Goal: Book appointment/travel/reservation

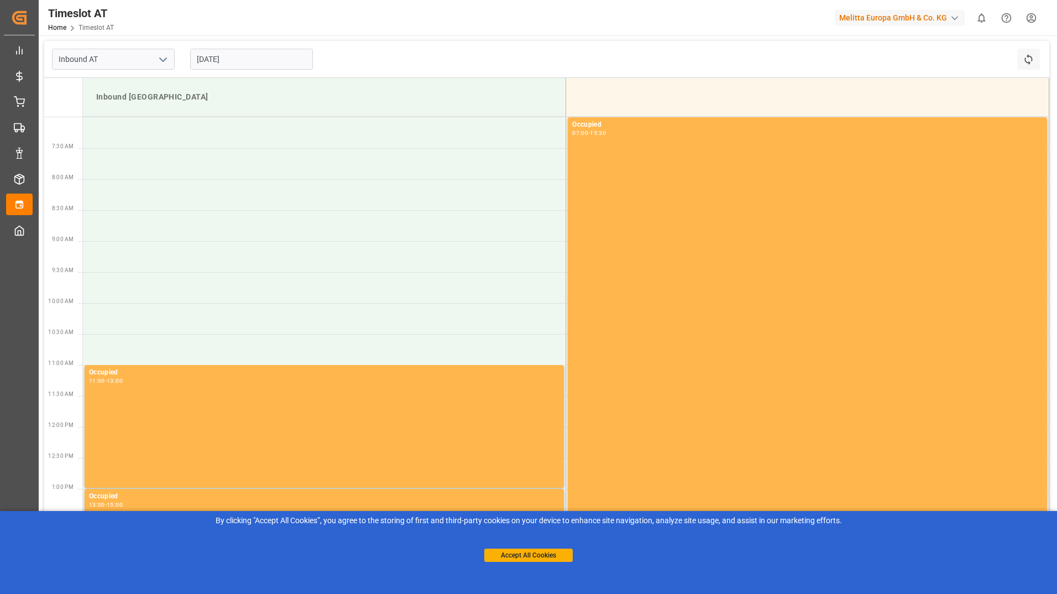
click at [276, 59] on input "[DATE]" at bounding box center [251, 59] width 123 height 21
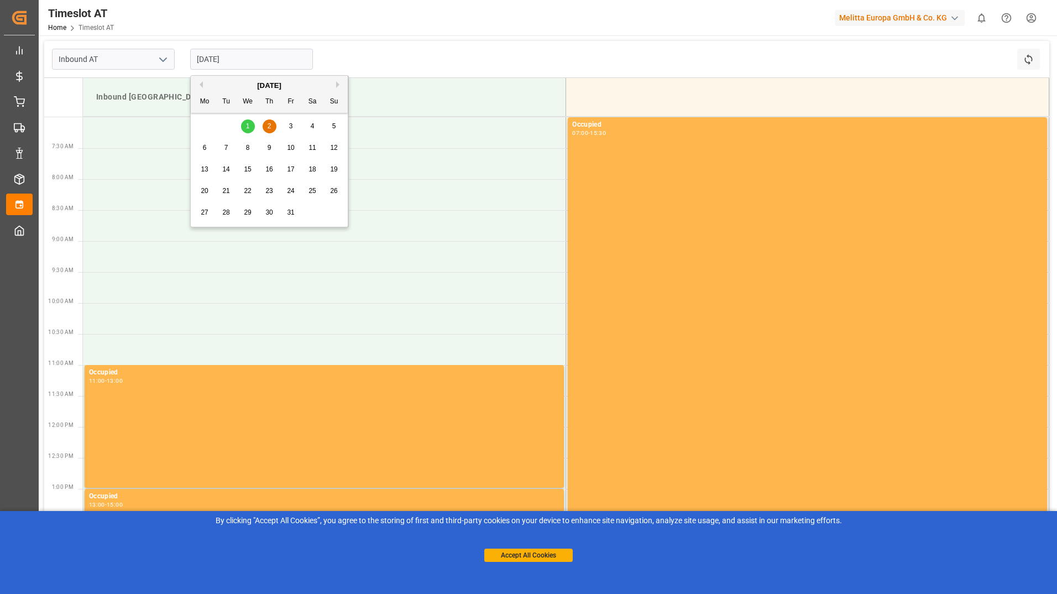
click at [286, 126] on div "3" at bounding box center [291, 126] width 14 height 13
type input "[DATE]"
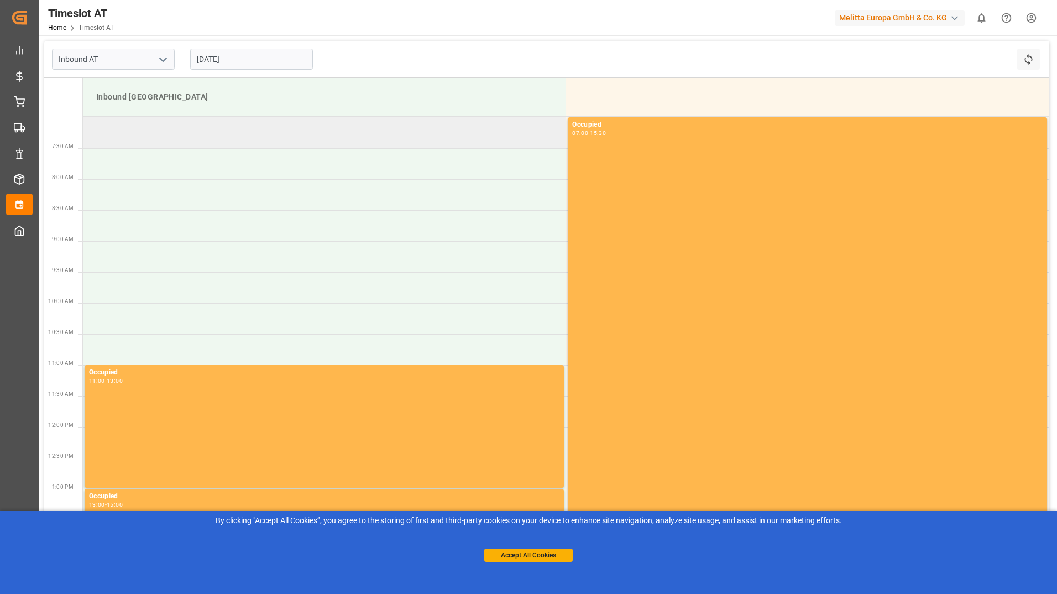
click at [112, 131] on td at bounding box center [324, 132] width 483 height 31
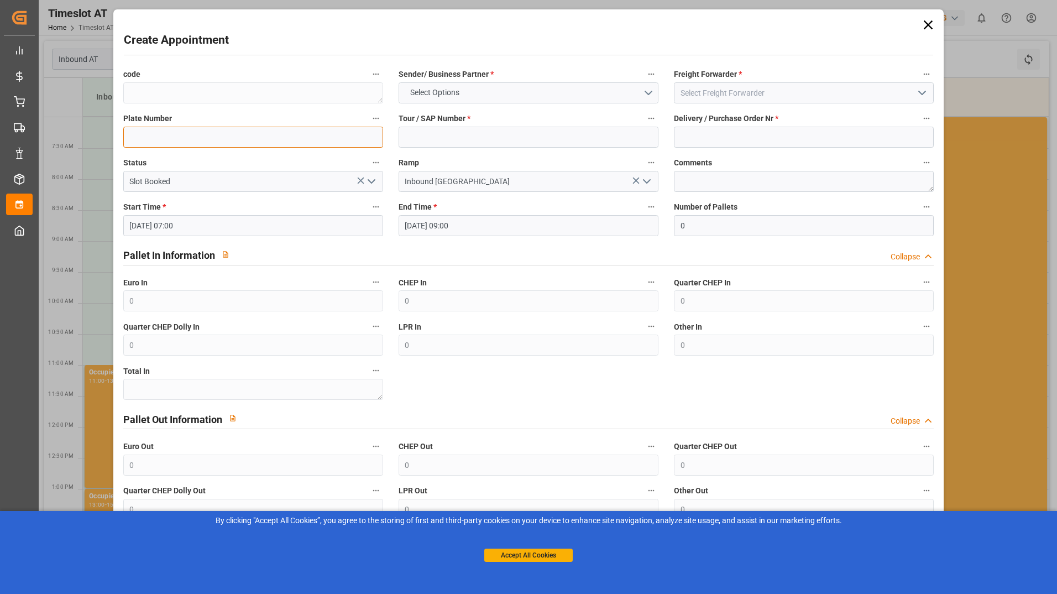
click at [144, 146] on input at bounding box center [253, 137] width 260 height 21
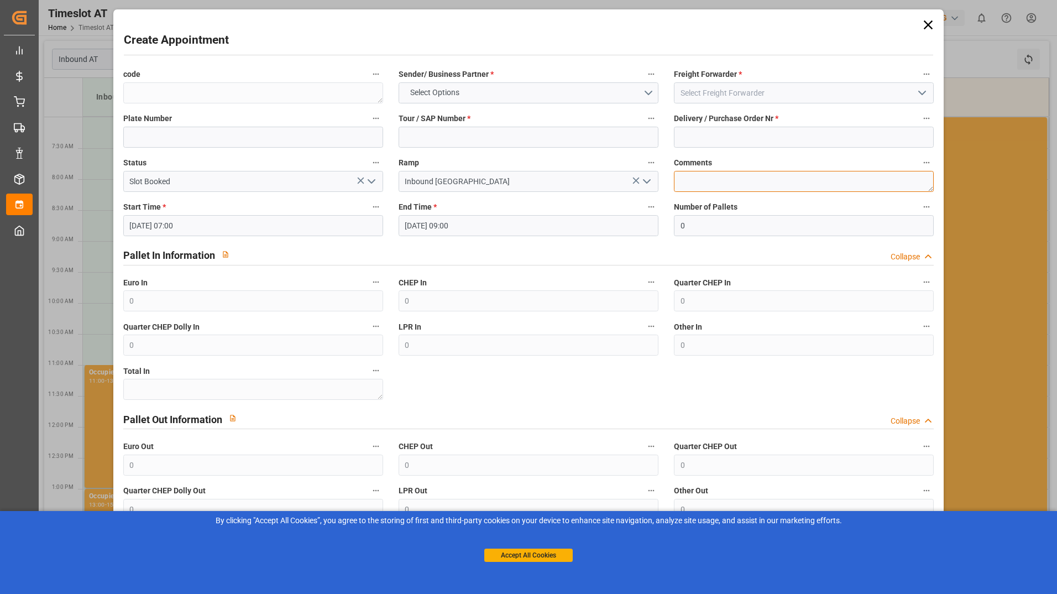
click at [761, 186] on textarea at bounding box center [804, 181] width 260 height 21
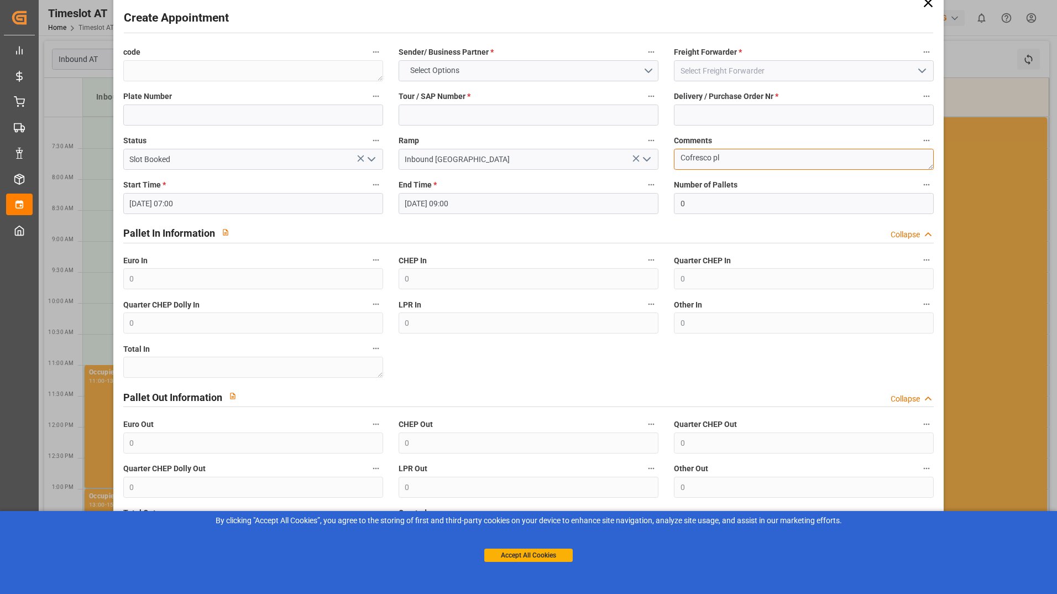
scroll to position [34, 0]
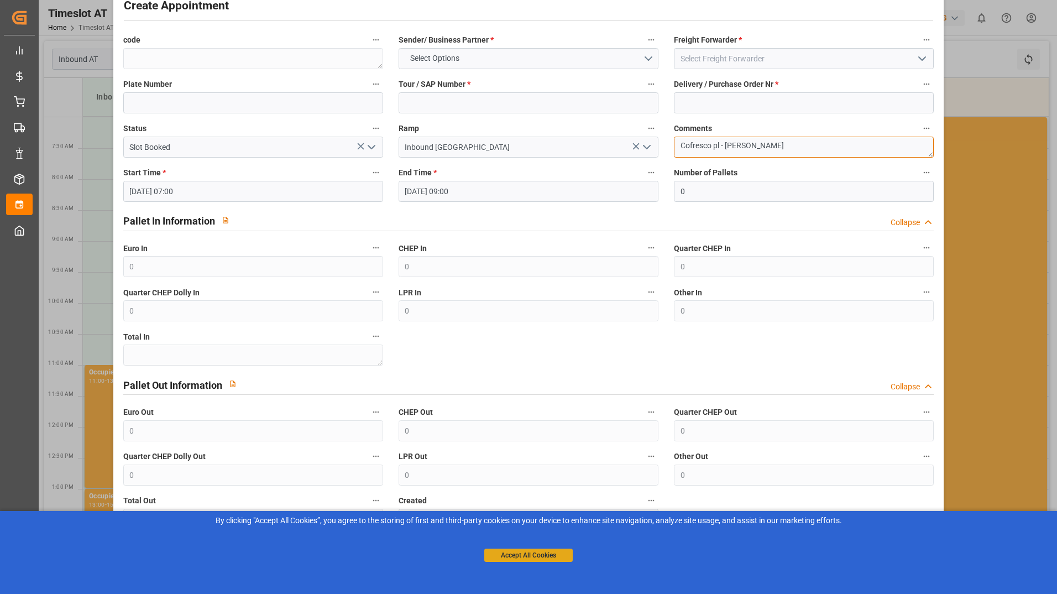
type textarea "Cofresco pl - [PERSON_NAME]"
click at [551, 557] on button "Accept All Cookies" at bounding box center [528, 554] width 88 height 13
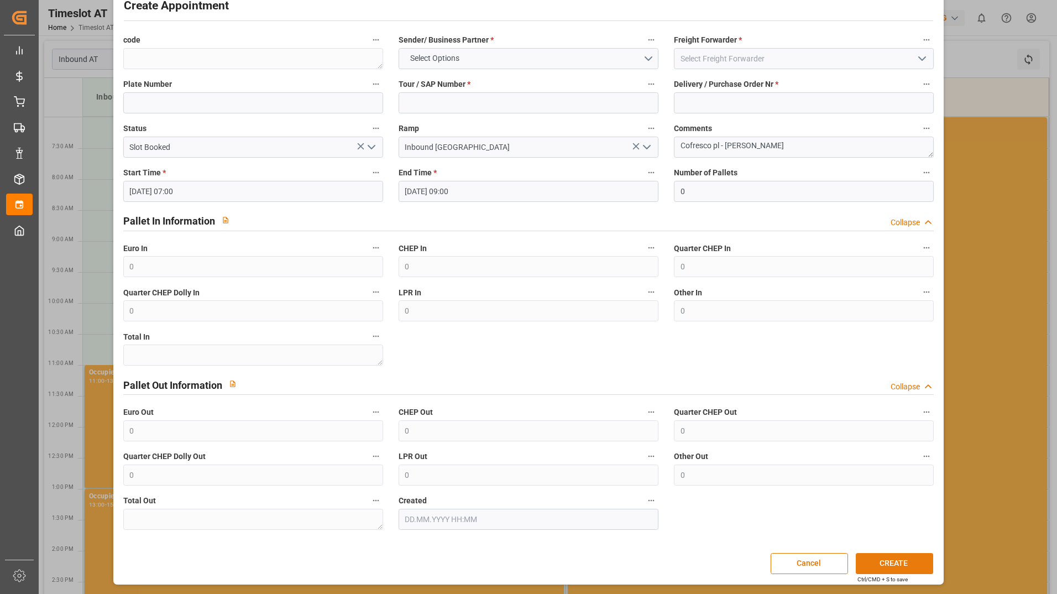
click at [895, 563] on button "CREATE" at bounding box center [894, 563] width 77 height 21
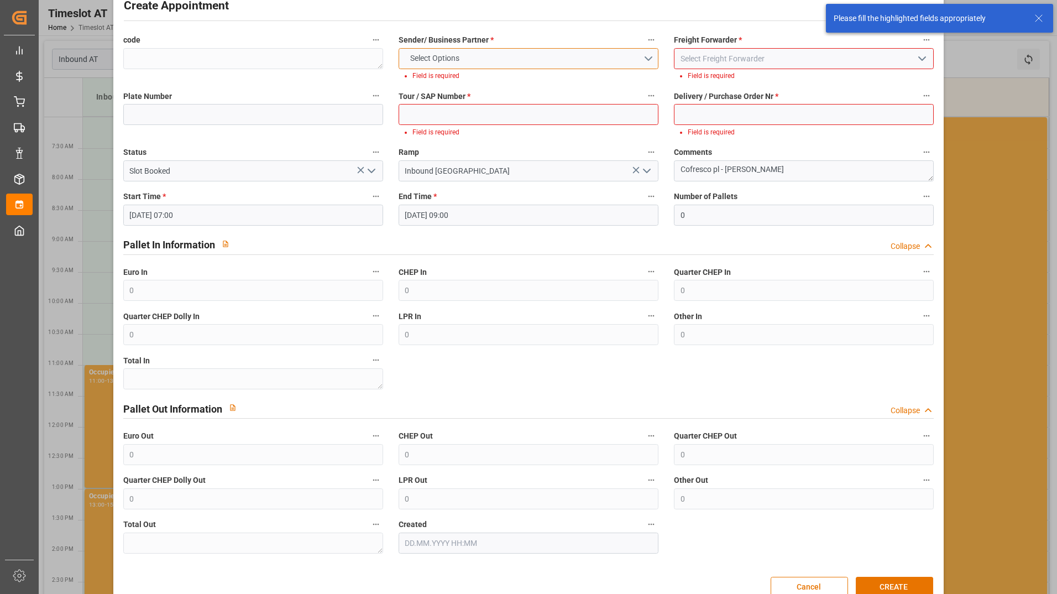
click at [514, 62] on button "Select Options" at bounding box center [529, 58] width 260 height 21
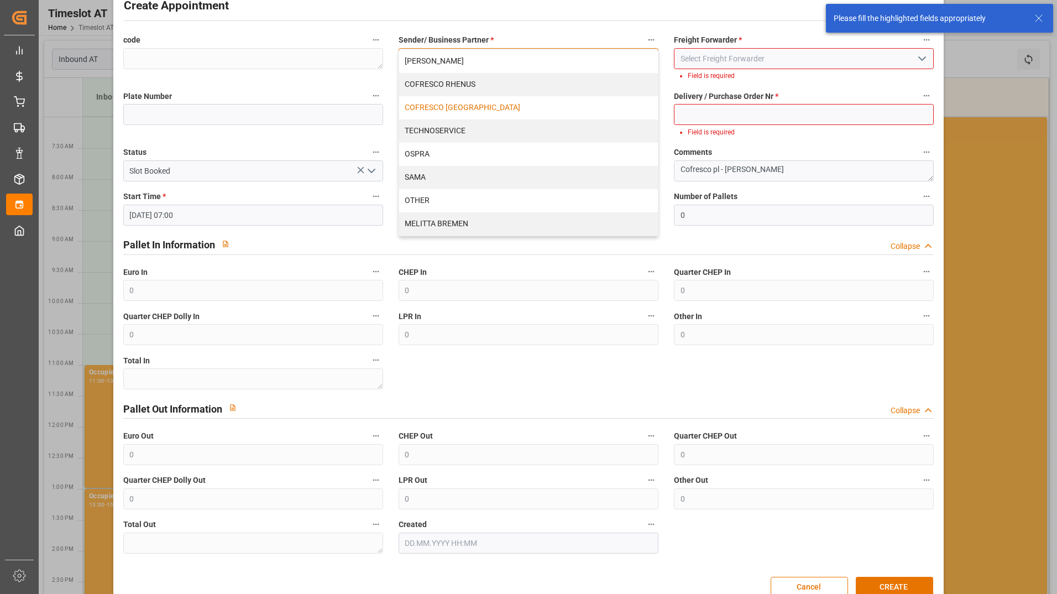
click at [514, 106] on div "COFRESCO [GEOGRAPHIC_DATA]" at bounding box center [528, 107] width 259 height 23
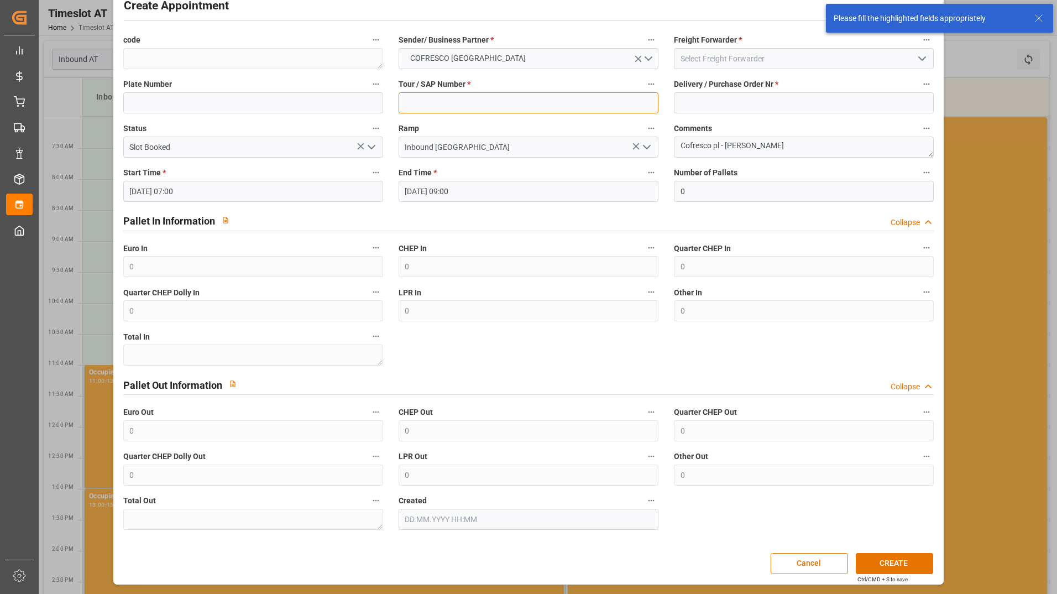
click at [504, 111] on input at bounding box center [529, 102] width 260 height 21
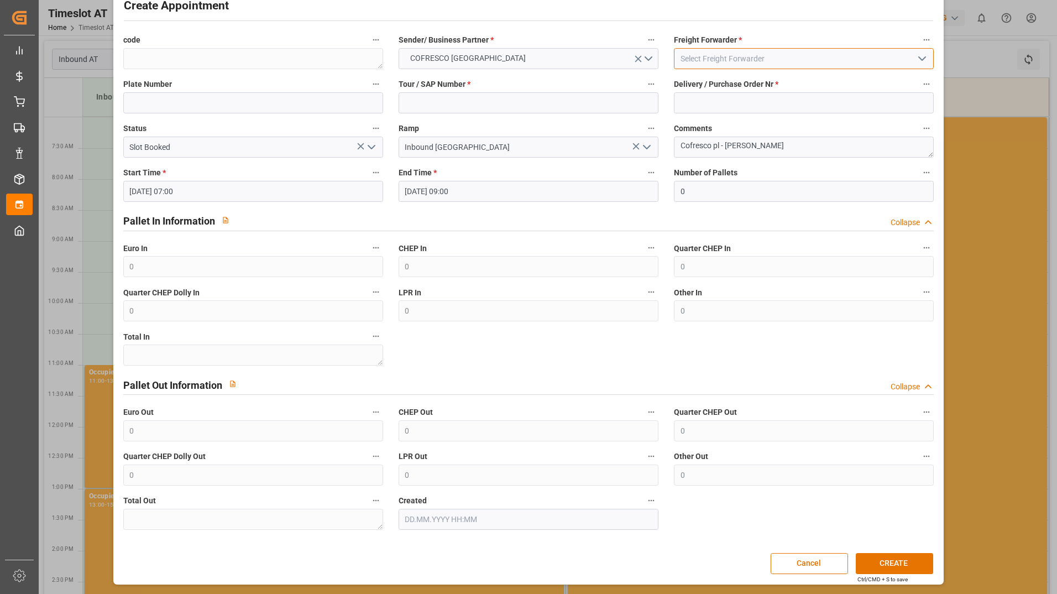
click at [704, 56] on input at bounding box center [804, 58] width 260 height 21
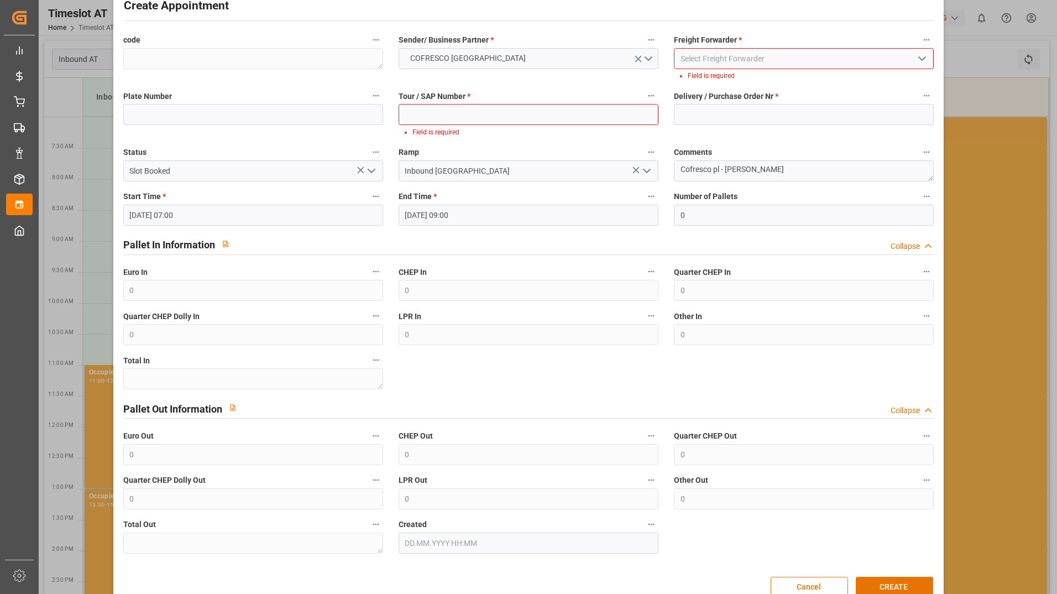
click at [917, 61] on icon "open menu" at bounding box center [921, 58] width 13 height 13
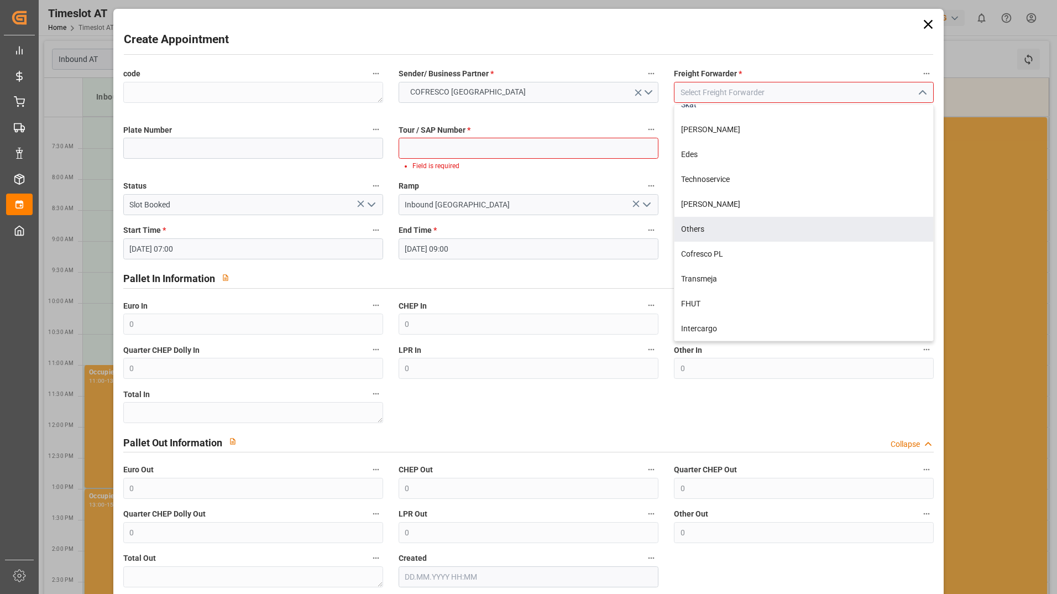
scroll to position [0, 0]
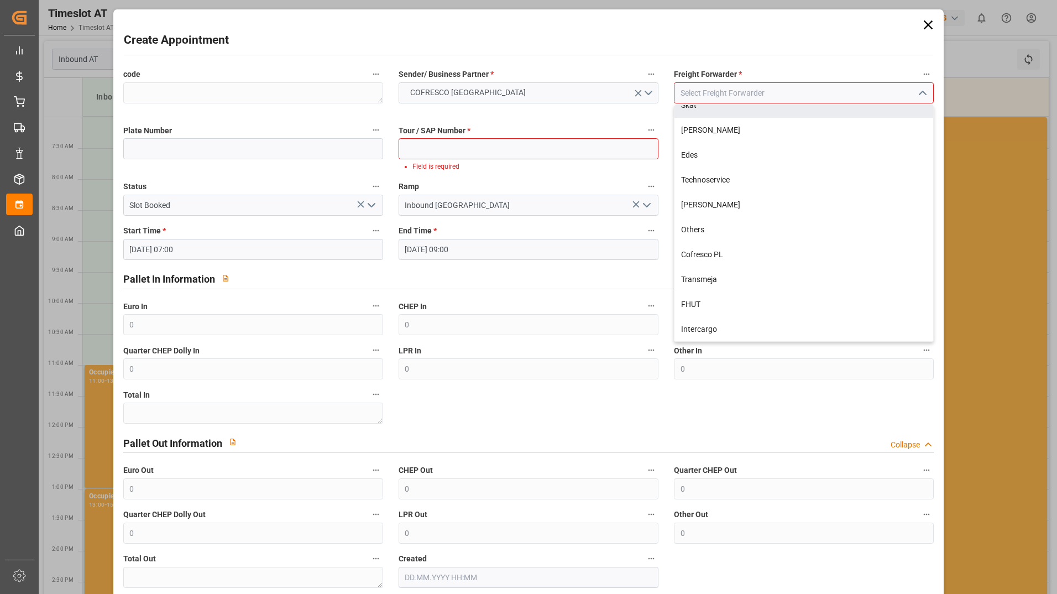
click at [706, 93] on input at bounding box center [804, 92] width 260 height 21
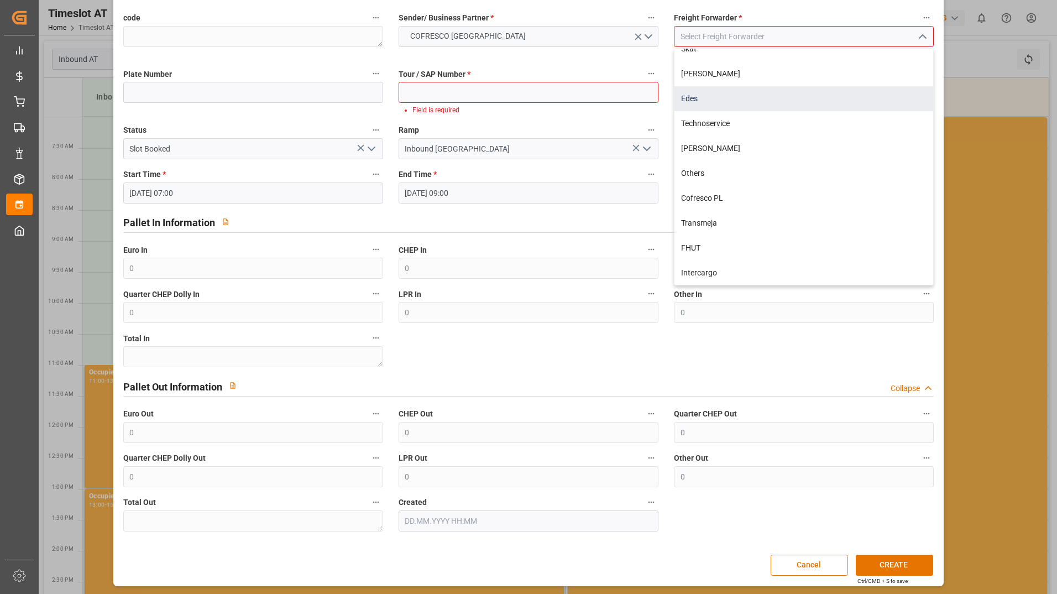
scroll to position [58, 0]
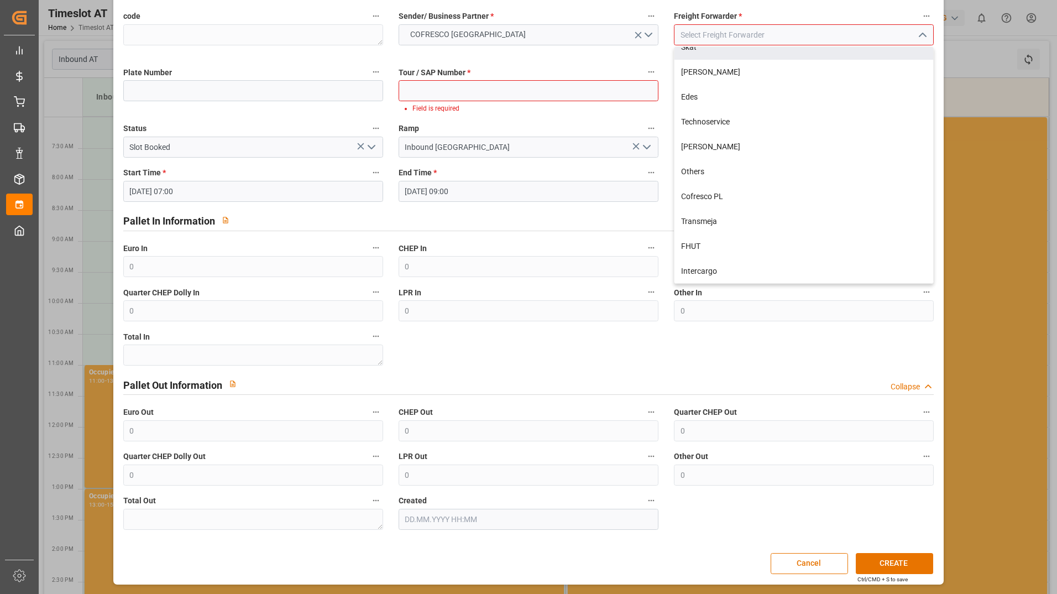
click at [762, 28] on input at bounding box center [804, 34] width 260 height 21
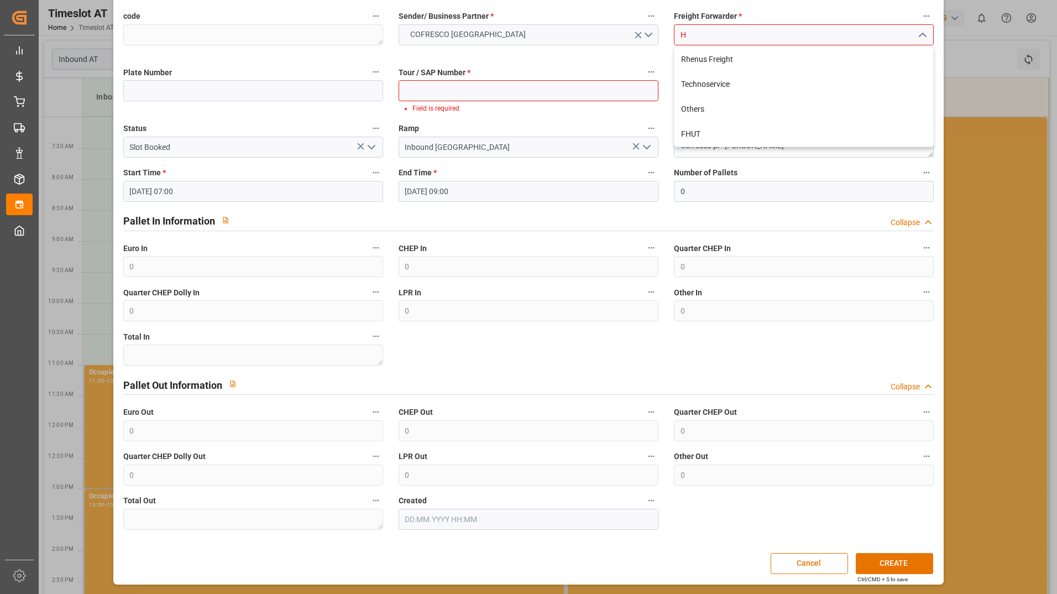
scroll to position [0, 0]
type input "[PERSON_NAME]"
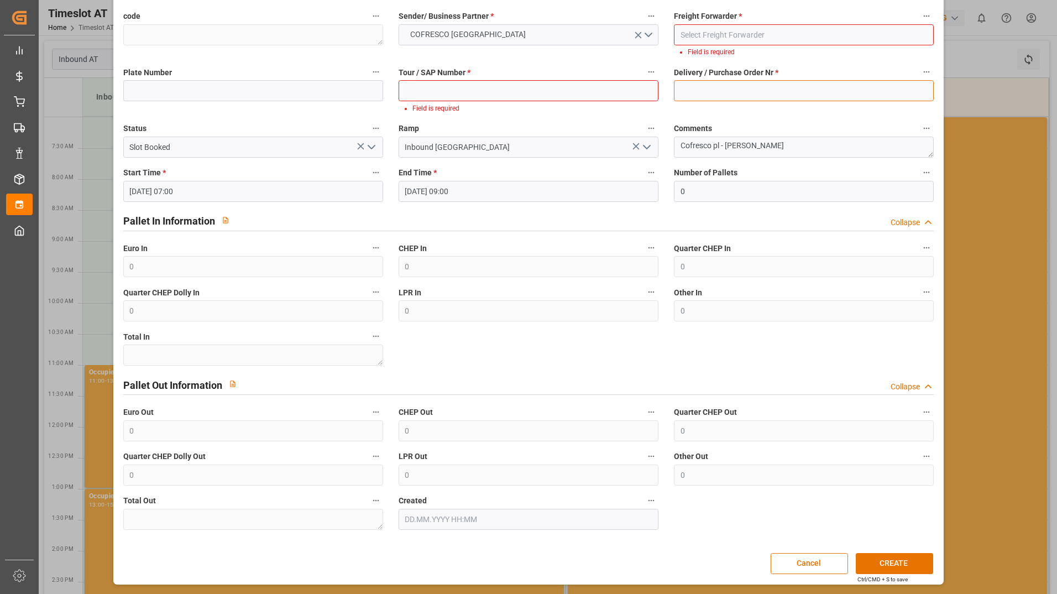
click at [730, 82] on div "code Sender/ Business Partner * COFRESCO [GEOGRAPHIC_DATA] Freight Forwarder * …" at bounding box center [529, 269] width 826 height 528
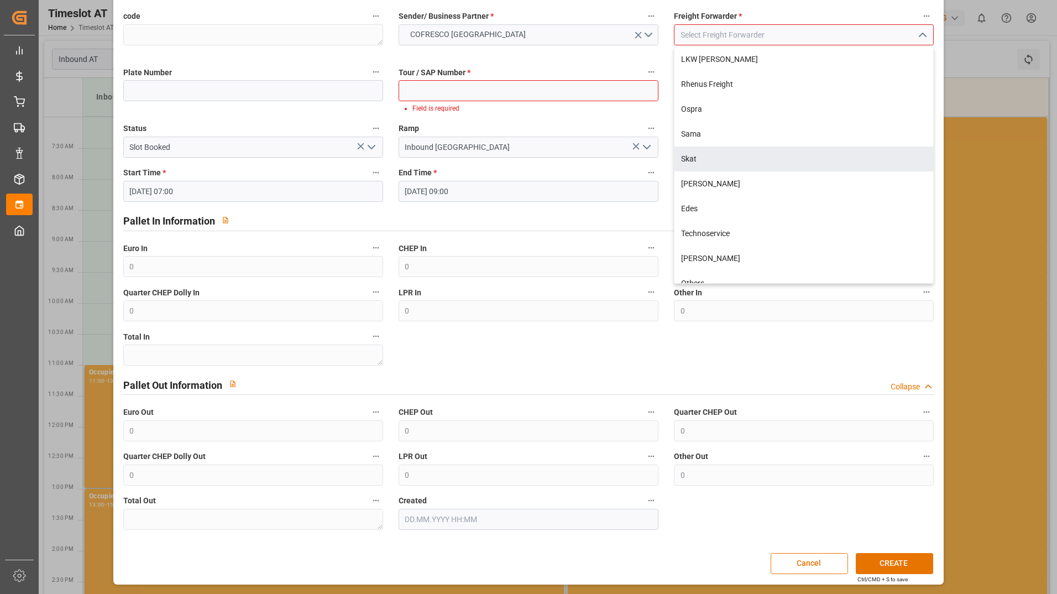
click at [612, 108] on li "Field is required" at bounding box center [530, 108] width 237 height 10
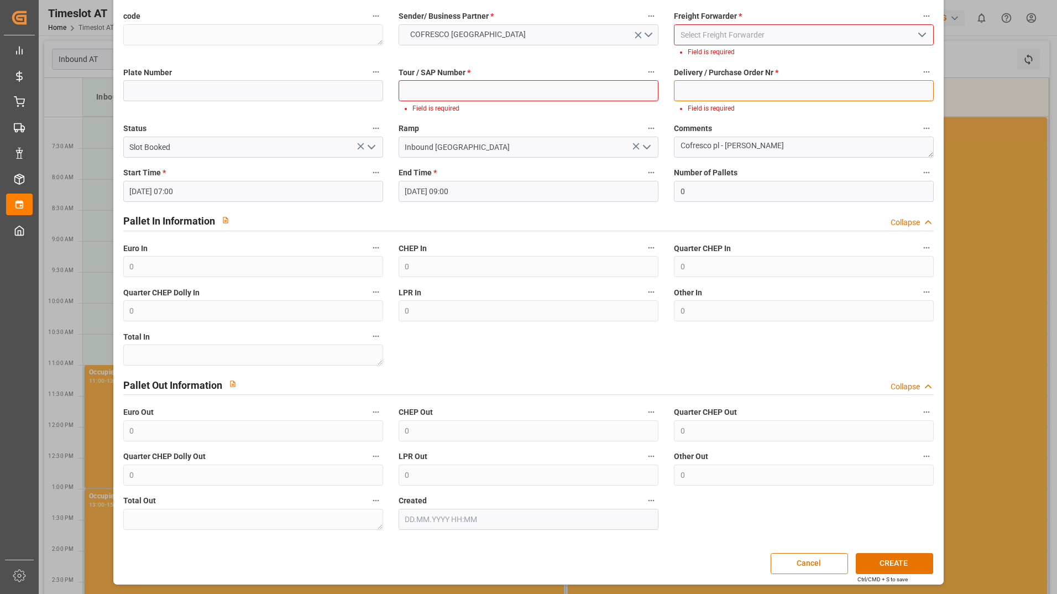
click at [728, 88] on input at bounding box center [804, 90] width 260 height 21
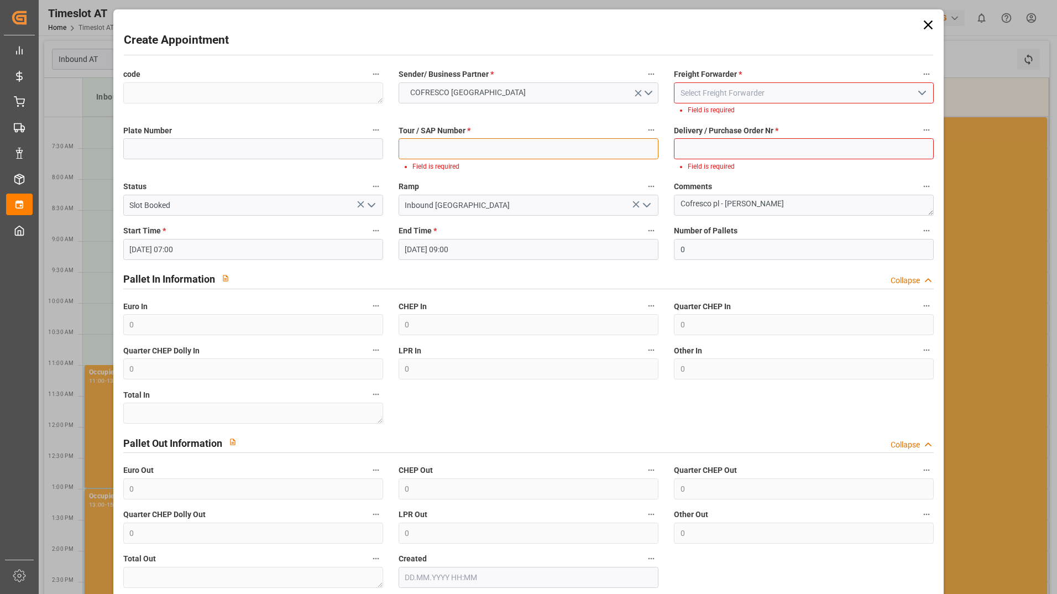
click at [540, 148] on input at bounding box center [529, 148] width 260 height 21
click at [532, 151] on input at bounding box center [529, 148] width 260 height 21
type input "490010"
click at [722, 157] on input at bounding box center [804, 148] width 260 height 21
click at [713, 98] on input at bounding box center [804, 92] width 260 height 21
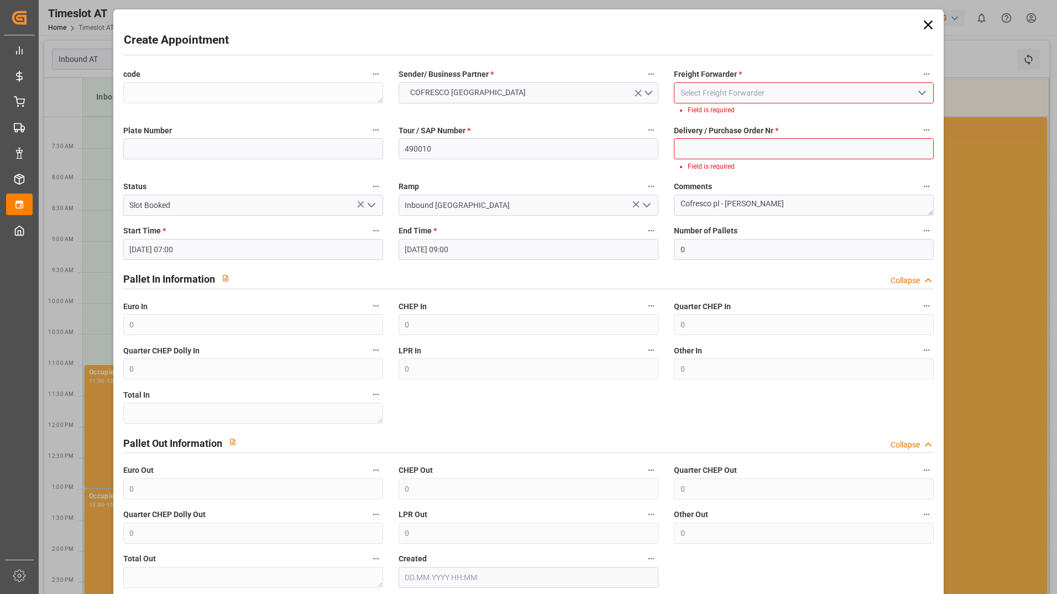
click at [919, 93] on icon "open menu" at bounding box center [921, 92] width 13 height 13
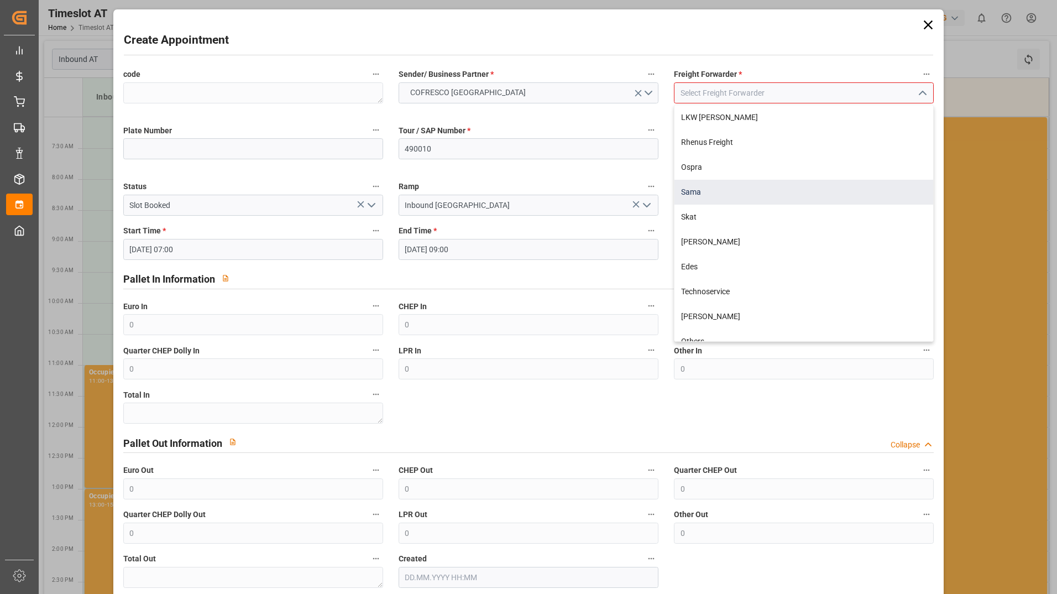
click at [740, 196] on div "Sama" at bounding box center [803, 192] width 259 height 25
type input "Sama"
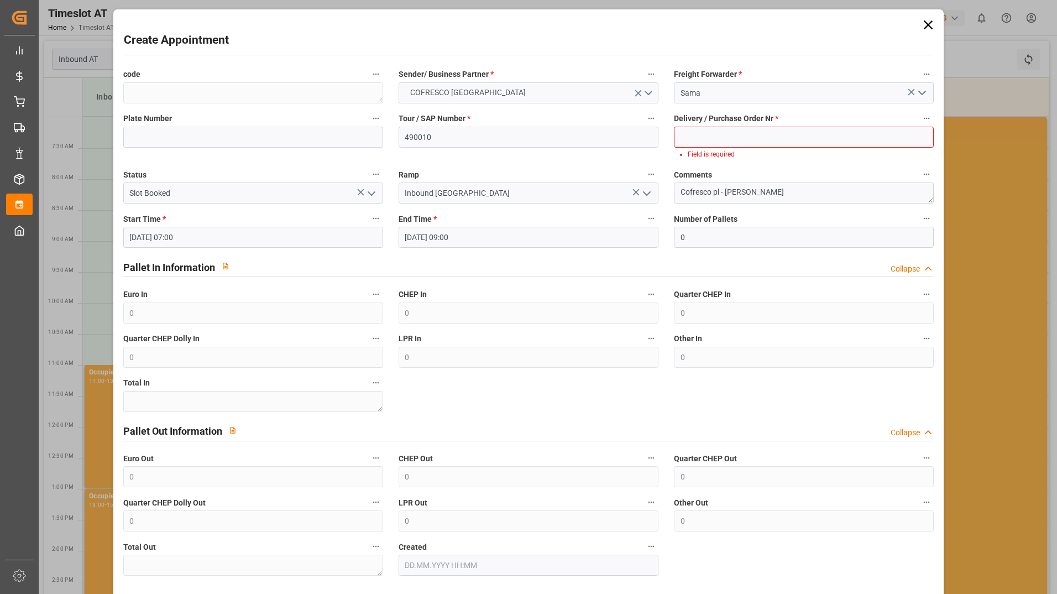
click at [762, 124] on span "Delivery / Purchase Order Nr *" at bounding box center [726, 119] width 104 height 12
click at [919, 124] on button "Delivery / Purchase Order Nr *" at bounding box center [926, 118] width 14 height 14
click at [806, 138] on div at bounding box center [528, 297] width 1057 height 594
drag, startPoint x: 846, startPoint y: 137, endPoint x: 834, endPoint y: 139, distance: 12.4
click at [846, 137] on input at bounding box center [804, 137] width 260 height 21
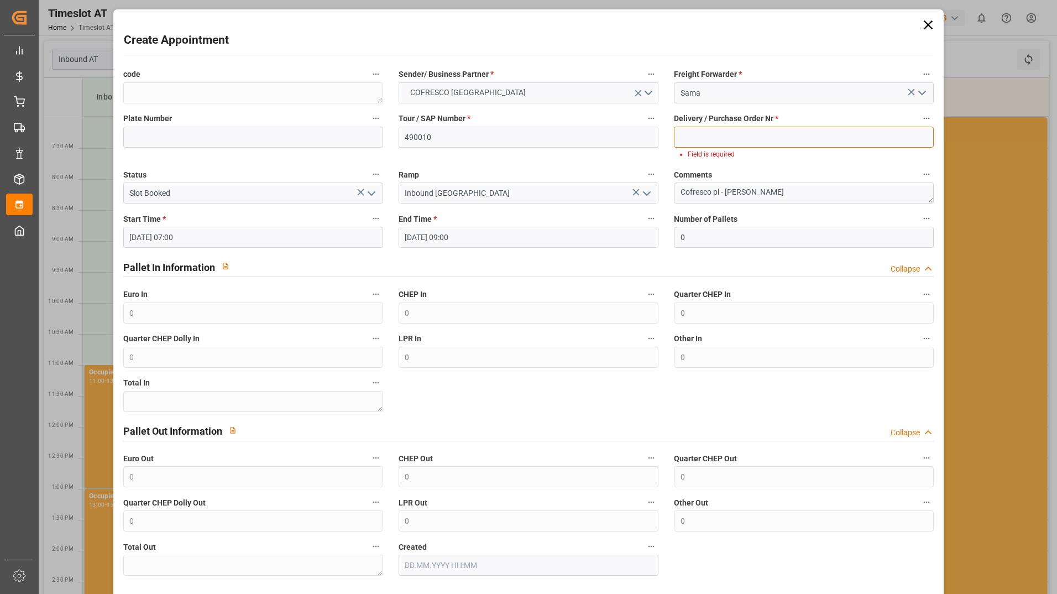
click at [732, 143] on input at bounding box center [804, 137] width 260 height 21
click at [739, 138] on input at bounding box center [804, 137] width 260 height 21
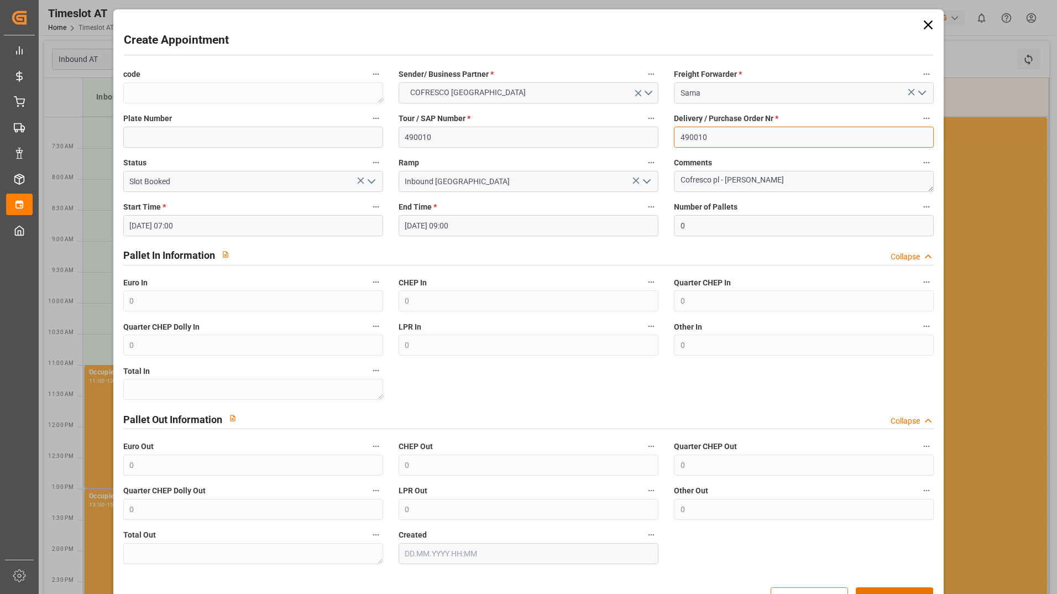
type input "490010"
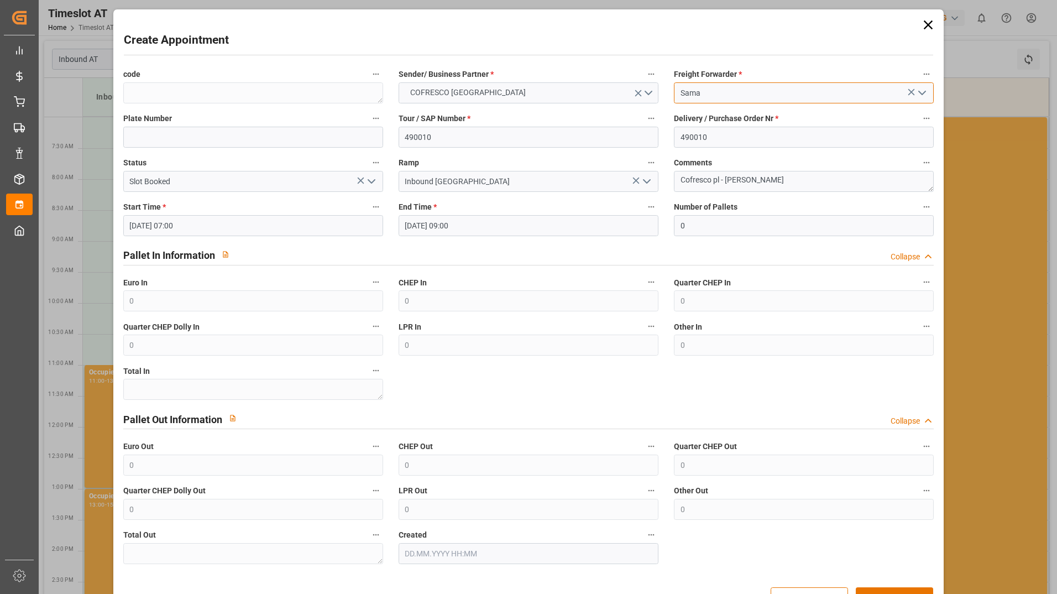
click at [734, 92] on input "Sama" at bounding box center [804, 92] width 260 height 21
click at [915, 90] on icon "open menu" at bounding box center [921, 92] width 13 height 13
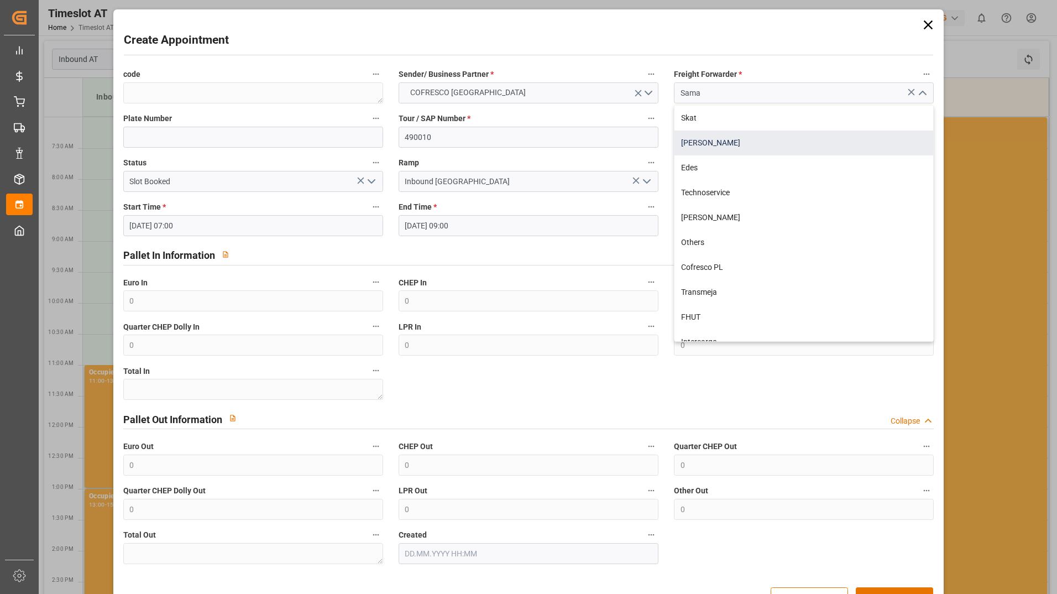
scroll to position [112, 0]
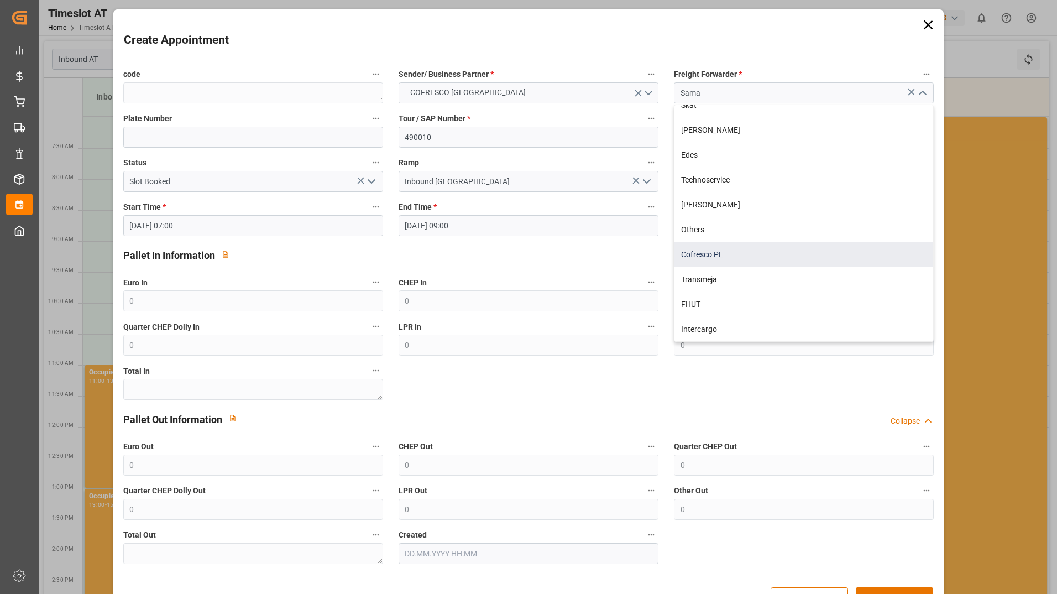
click at [743, 248] on div "Cofresco PL" at bounding box center [803, 254] width 259 height 25
type input "Cofresco PL"
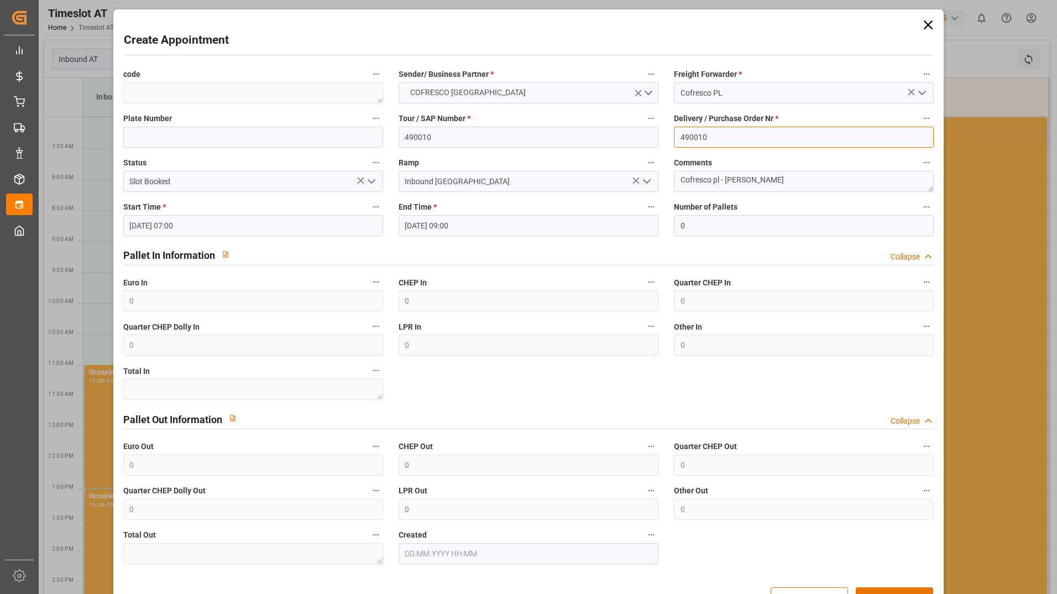
click at [755, 135] on input "490010" at bounding box center [804, 137] width 260 height 21
click at [919, 92] on polyline "open menu" at bounding box center [922, 92] width 7 height 3
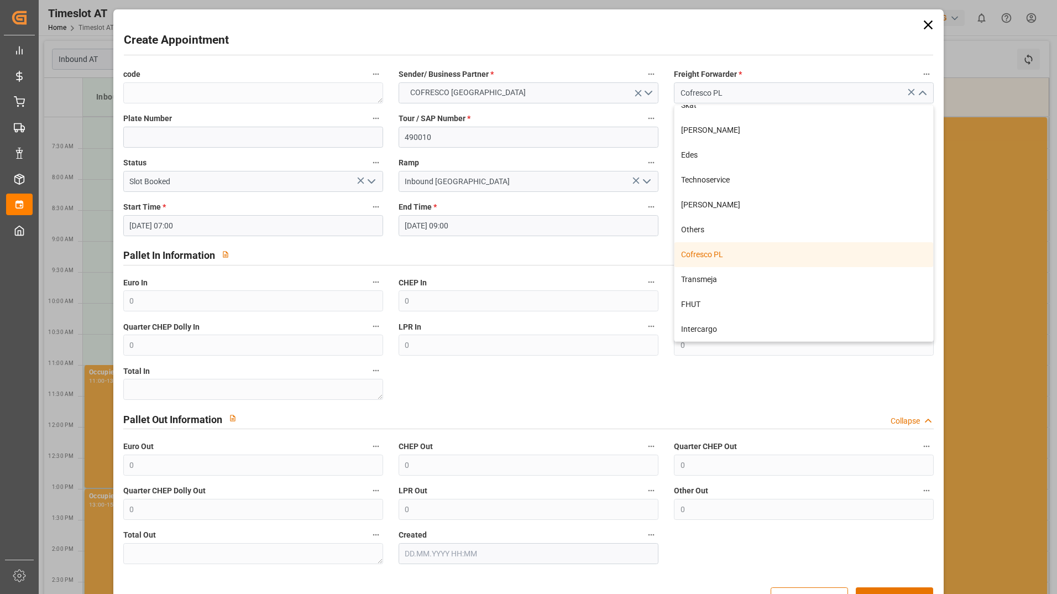
scroll to position [34, 0]
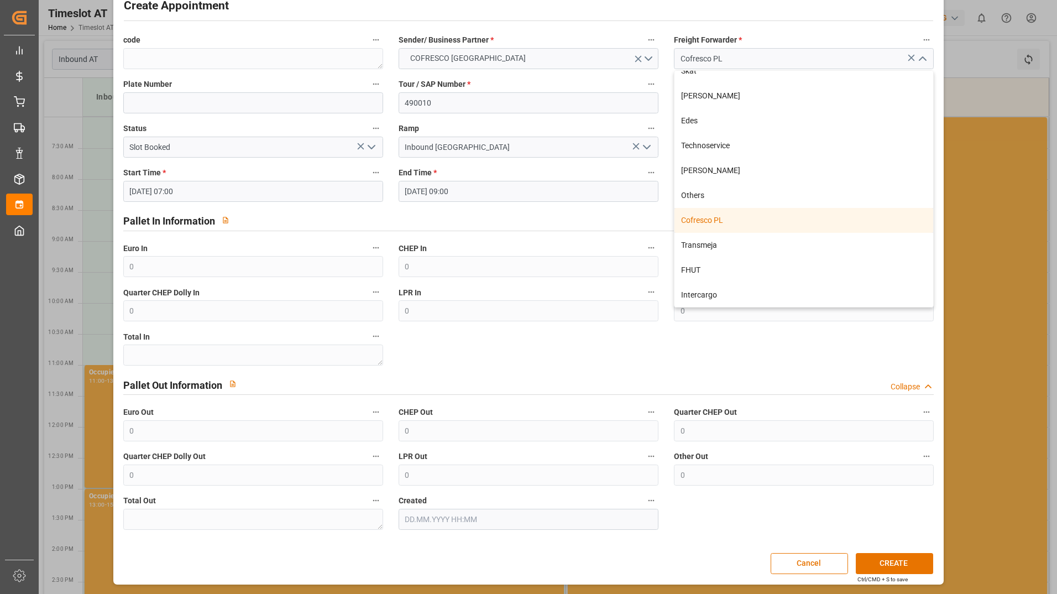
click at [747, 216] on div "Cofresco PL" at bounding box center [803, 220] width 259 height 25
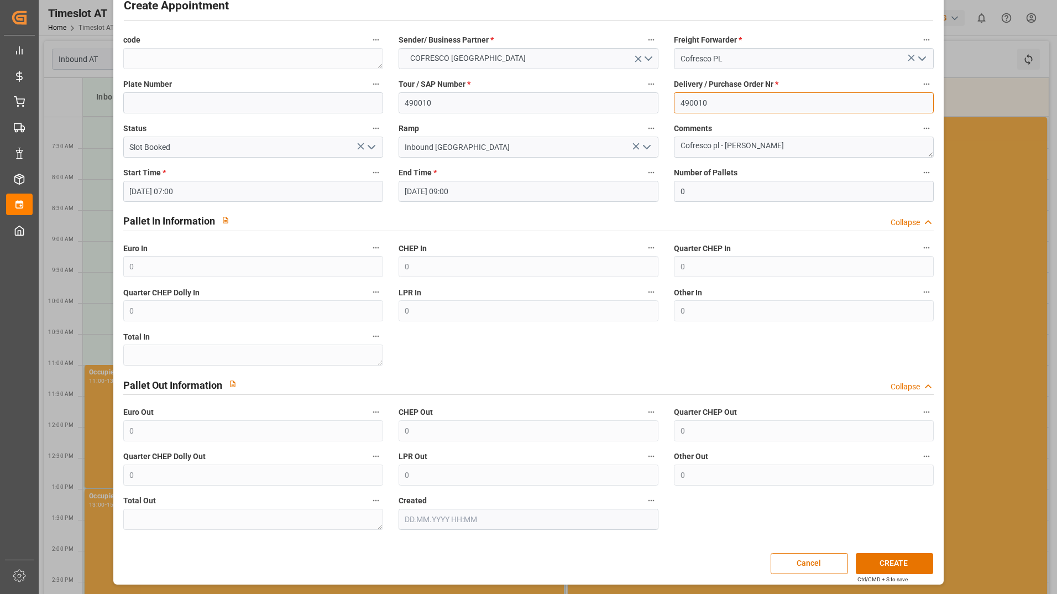
click at [752, 102] on input "490010" at bounding box center [804, 102] width 260 height 21
click at [884, 551] on div "Create Appointment code Sender/ Business Partner * COFRESCO [GEOGRAPHIC_DATA] F…" at bounding box center [528, 280] width 825 height 604
click at [883, 560] on button "CREATE" at bounding box center [894, 563] width 77 height 21
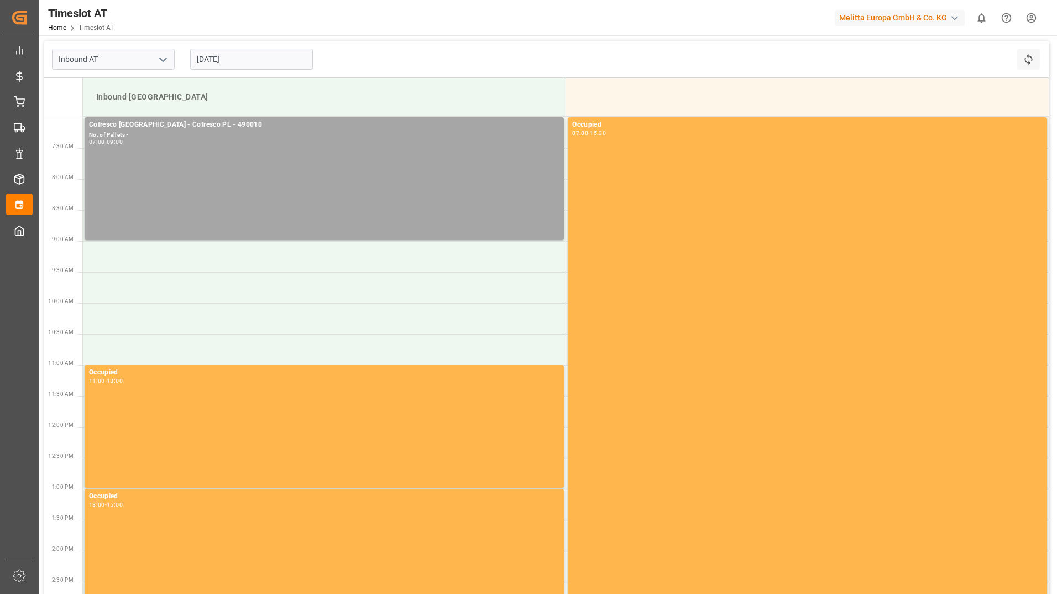
click at [1029, 16] on html "Created by potrace 1.15, written by [PERSON_NAME] [DATE]-[DATE] Created by potr…" at bounding box center [528, 297] width 1057 height 594
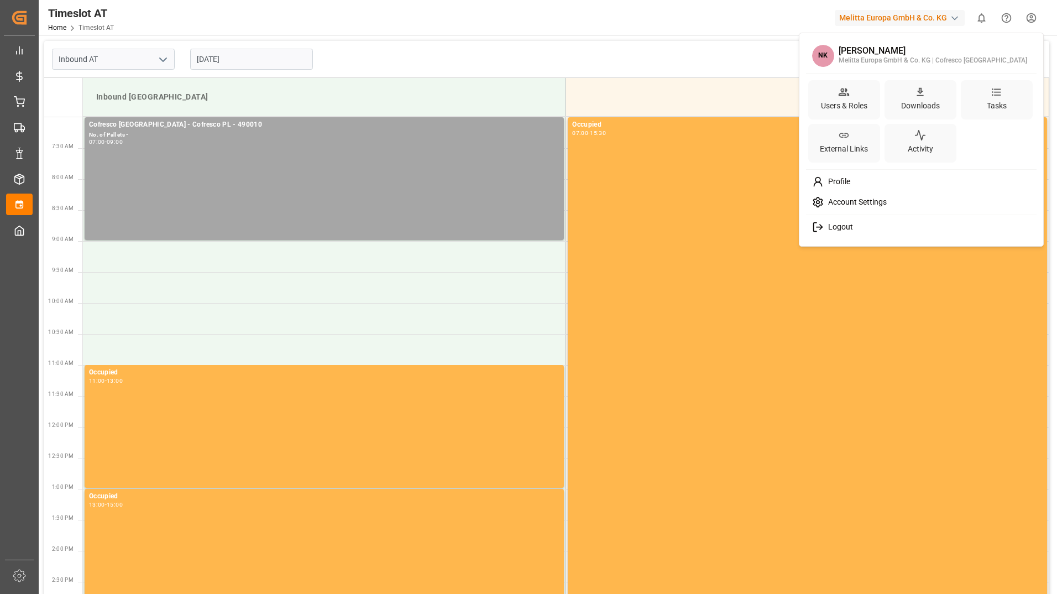
click at [847, 229] on span "Logout" at bounding box center [838, 227] width 29 height 10
